Goal: Find contact information: Obtain details needed to contact an individual or organization

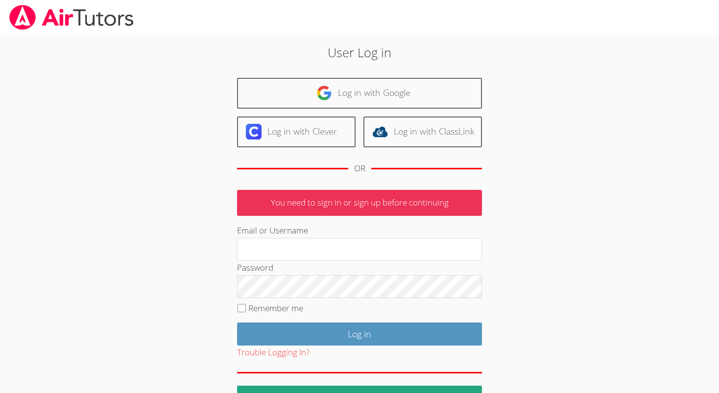
scroll to position [30, 0]
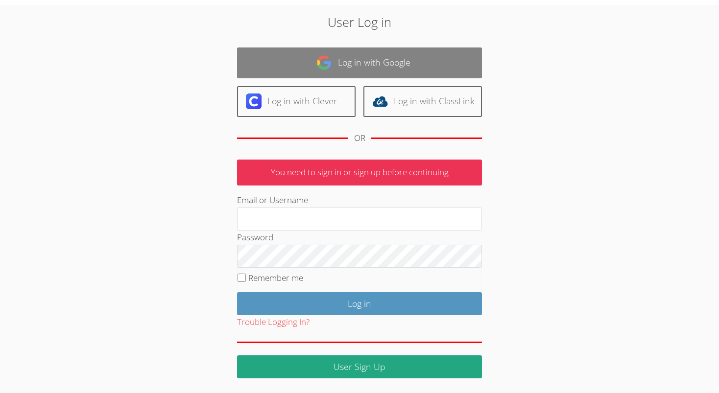
click at [338, 58] on link "Log in with Google" at bounding box center [359, 63] width 245 height 31
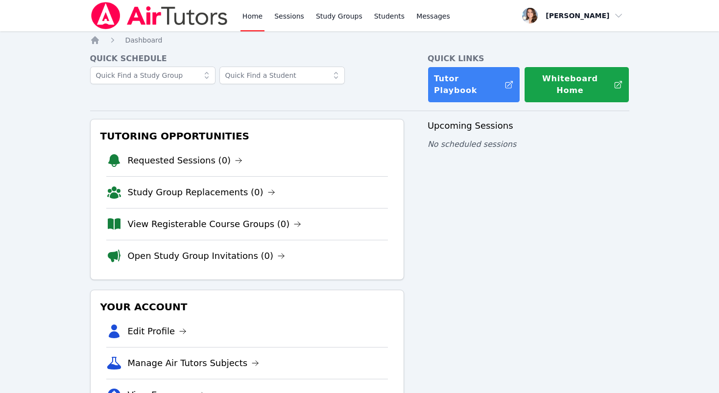
click at [484, 220] on div "Upcoming Sessions No scheduled sessions" at bounding box center [529, 285] width 202 height 332
click at [281, 17] on link "Sessions" at bounding box center [289, 15] width 34 height 31
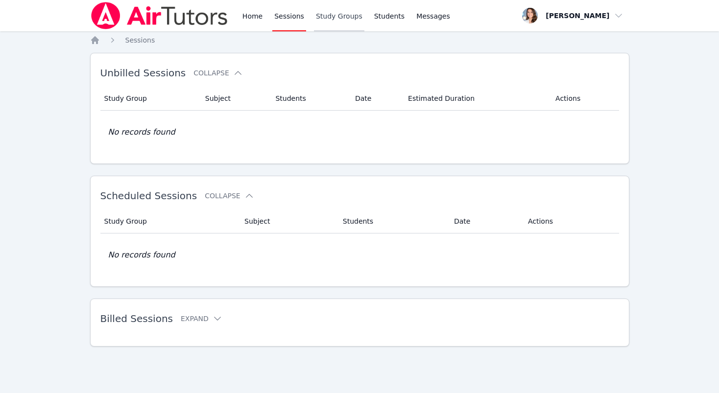
click at [345, 17] on link "Study Groups" at bounding box center [339, 15] width 50 height 31
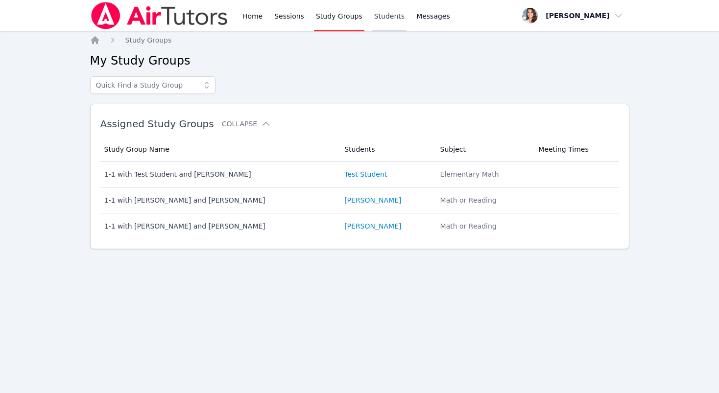
click at [385, 17] on link "Students" at bounding box center [389, 15] width 34 height 31
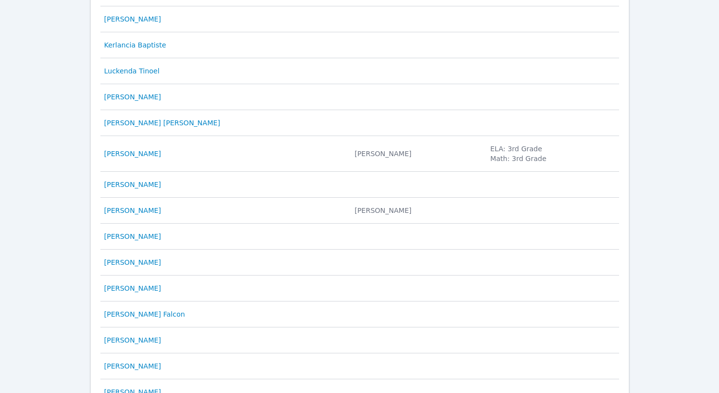
scroll to position [246, 0]
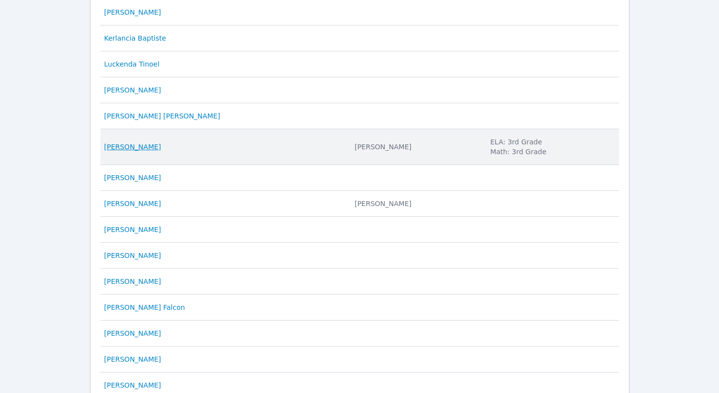
click at [146, 147] on link "[PERSON_NAME]" at bounding box center [132, 147] width 57 height 10
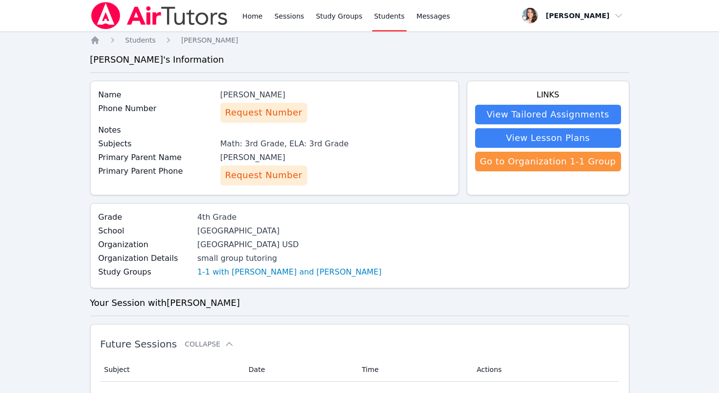
click at [244, 158] on div "[PERSON_NAME]" at bounding box center [335, 158] width 230 height 12
click at [384, 17] on link "Students" at bounding box center [389, 15] width 34 height 31
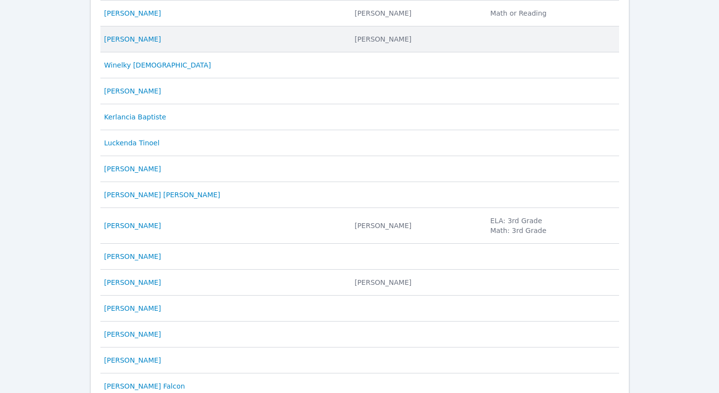
scroll to position [170, 0]
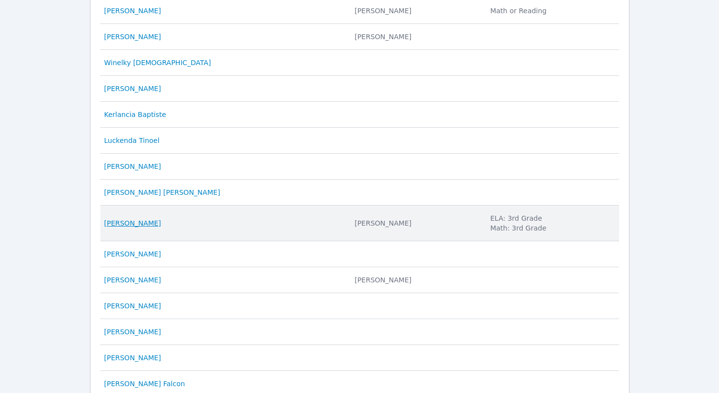
click at [120, 223] on link "[PERSON_NAME]" at bounding box center [132, 223] width 57 height 10
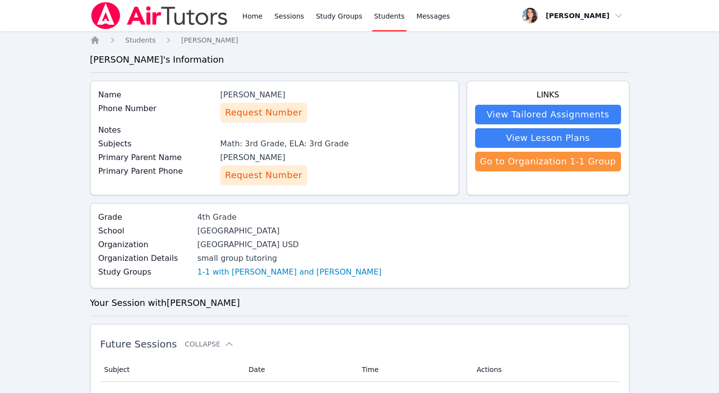
click at [258, 172] on span "Request Number" at bounding box center [263, 176] width 77 height 14
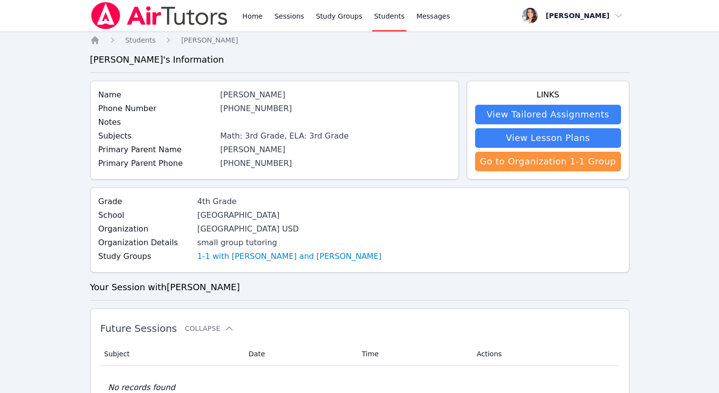
click at [464, 224] on div "Grade 4th Grade School Sunshine Gardens Elementary School Organization South Sa…" at bounding box center [359, 230] width 539 height 85
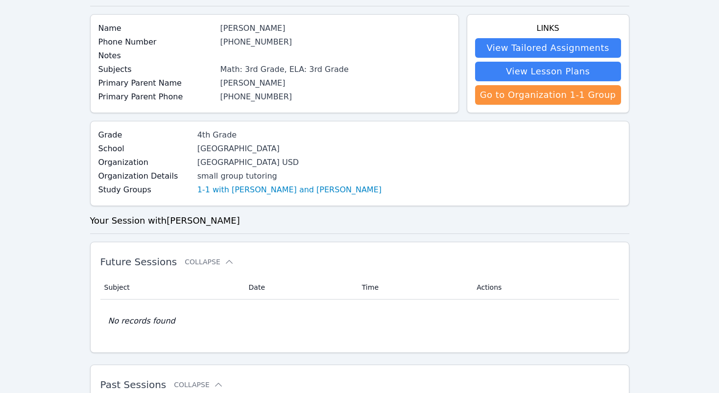
scroll to position [73, 0]
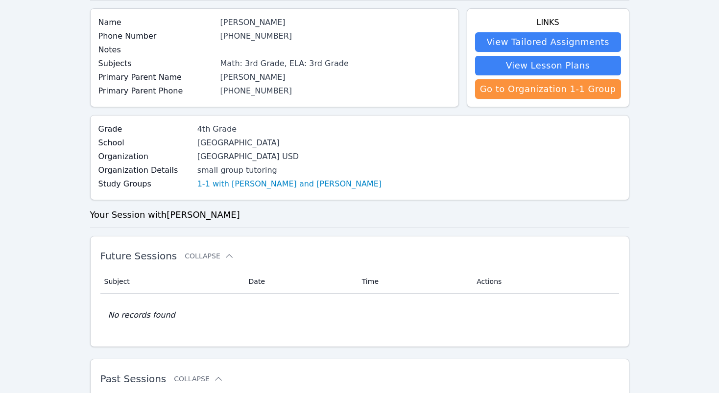
drag, startPoint x: 182, startPoint y: 158, endPoint x: 282, endPoint y: 158, distance: 99.4
click at [282, 158] on div "[GEOGRAPHIC_DATA] USD" at bounding box center [289, 157] width 184 height 12
copy div "[GEOGRAPHIC_DATA] USD"
